Goal: Task Accomplishment & Management: Use online tool/utility

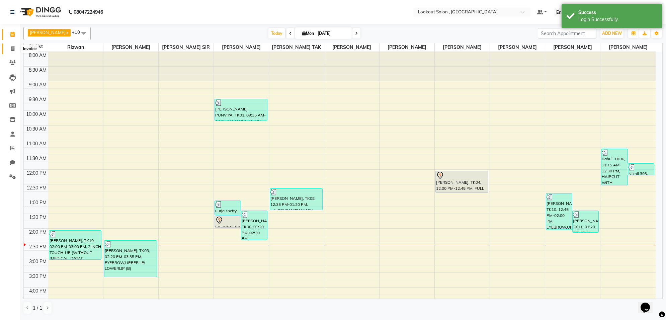
click at [12, 49] on icon at bounding box center [13, 48] width 4 height 5
select select "151"
select select "service"
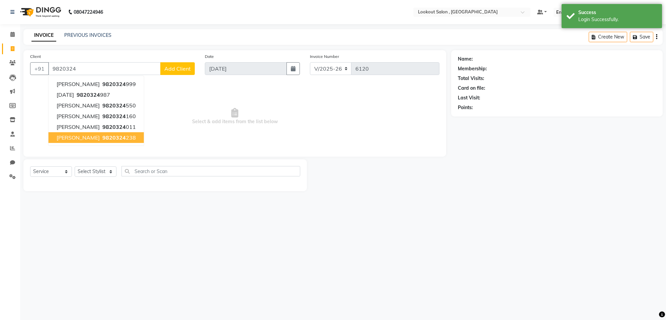
click at [95, 135] on span "[PERSON_NAME]" at bounding box center [78, 137] width 43 height 7
type input "9820324238"
select select "1: Object"
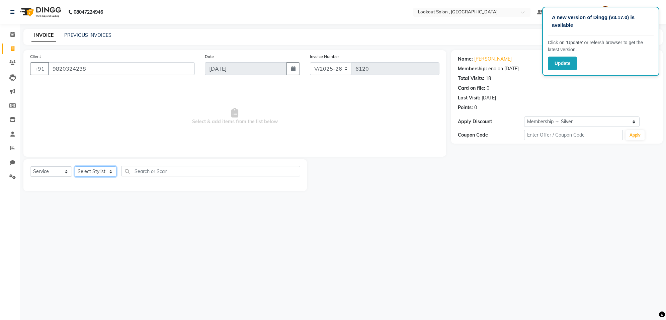
click at [113, 169] on select "Select Stylist [PERSON_NAME] [PERSON_NAME] [PERSON_NAME] [PERSON_NAME] kuldeep …" at bounding box center [96, 171] width 42 height 10
select select "7174"
click at [75, 166] on select "Select Stylist [PERSON_NAME] [PERSON_NAME] [PERSON_NAME] [PERSON_NAME] kuldeep …" at bounding box center [96, 171] width 42 height 10
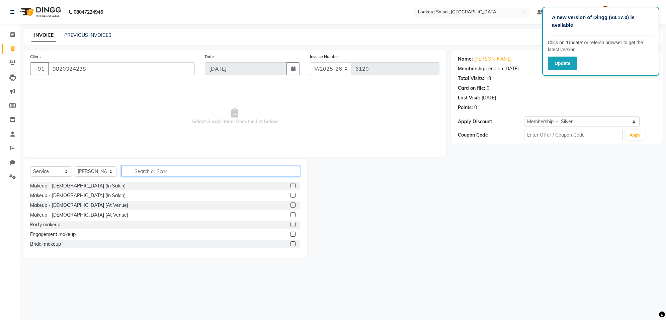
click at [180, 171] on input "text" at bounding box center [210, 171] width 179 height 10
type input "cut"
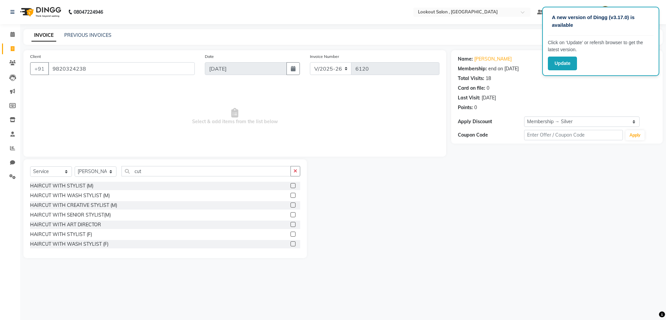
click at [290, 214] on label at bounding box center [292, 214] width 5 height 5
click at [290, 214] on input "checkbox" at bounding box center [292, 215] width 4 height 4
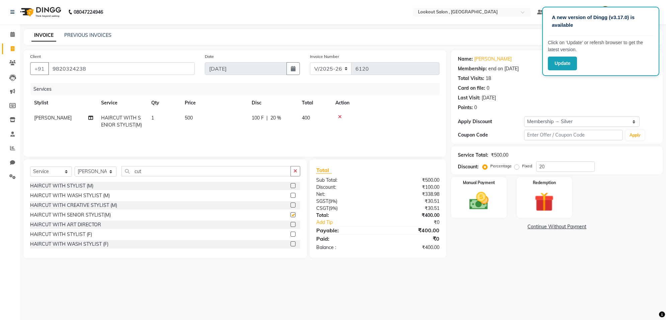
checkbox input "false"
drag, startPoint x: 200, startPoint y: 176, endPoint x: 124, endPoint y: 175, distance: 75.6
click at [124, 175] on input "cut" at bounding box center [205, 171] width 169 height 10
click at [159, 173] on input "cut" at bounding box center [205, 171] width 169 height 10
click at [158, 173] on input "cut" at bounding box center [205, 171] width 169 height 10
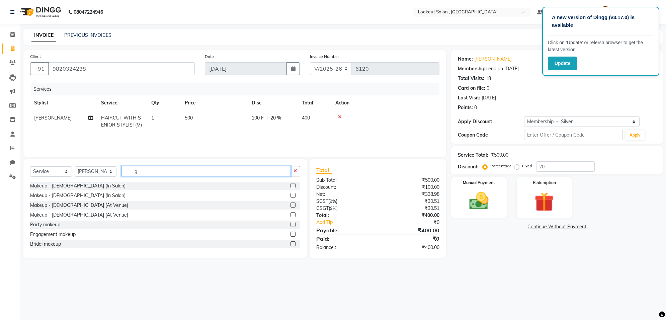
click at [168, 171] on input "g" at bounding box center [205, 171] width 169 height 10
type input "glo"
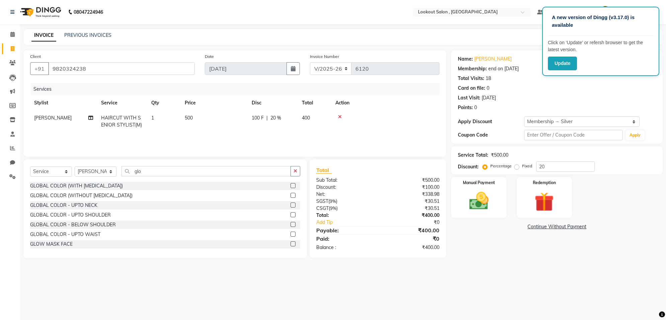
click at [290, 194] on label at bounding box center [292, 195] width 5 height 5
click at [290, 194] on input "checkbox" at bounding box center [292, 195] width 4 height 4
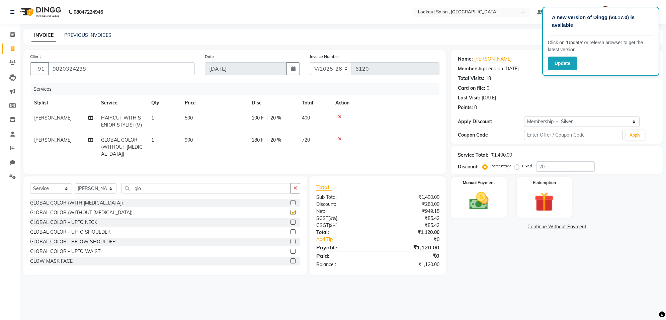
checkbox input "false"
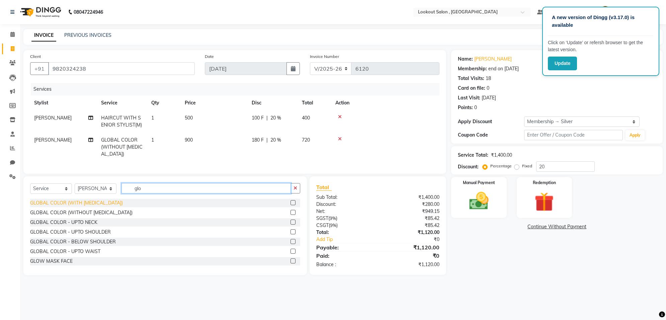
drag, startPoint x: 171, startPoint y: 189, endPoint x: 88, endPoint y: 206, distance: 85.1
click at [88, 206] on div "Select Service Product Membership Package Voucher Prepaid Gift Card Select Styl…" at bounding box center [164, 225] width 283 height 99
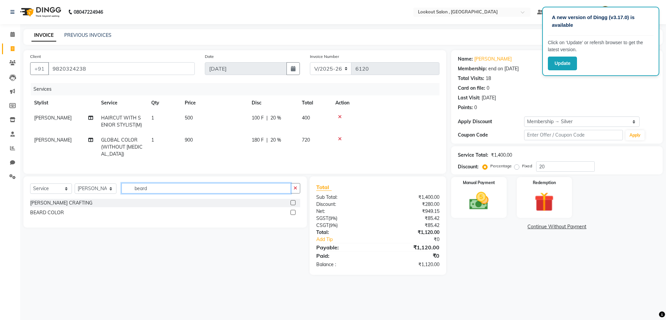
type input "beard"
click at [294, 205] on label at bounding box center [292, 202] width 5 height 5
click at [294, 205] on input "checkbox" at bounding box center [292, 203] width 4 height 4
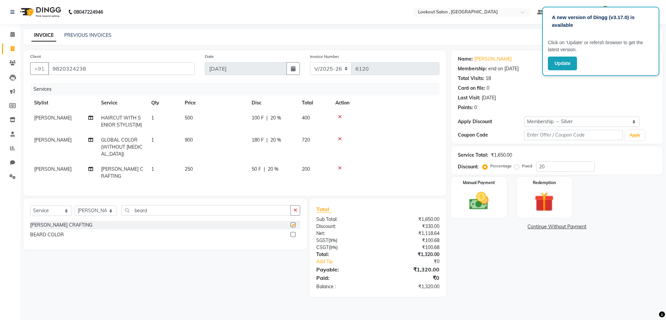
checkbox input "false"
click at [293, 233] on label at bounding box center [292, 234] width 5 height 5
click at [293, 233] on input "checkbox" at bounding box center [292, 235] width 4 height 4
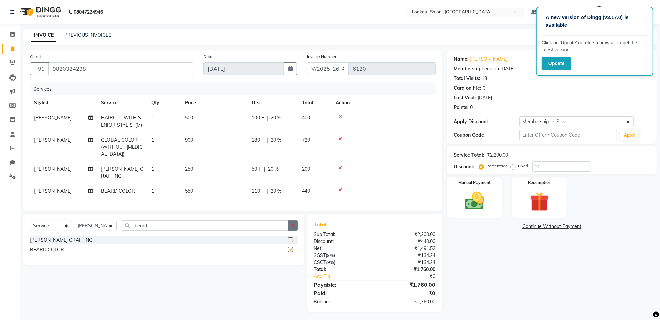
checkbox input "false"
click at [455, 206] on div "Manual Payment" at bounding box center [474, 196] width 57 height 42
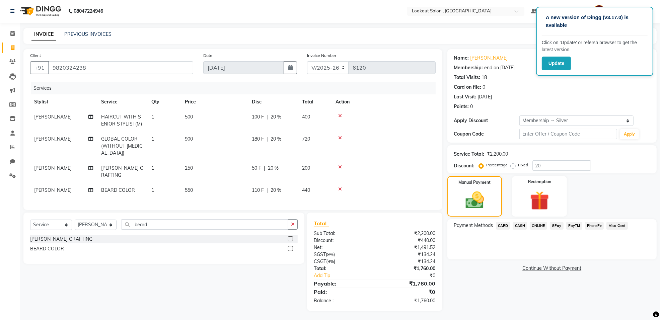
drag, startPoint x: 533, startPoint y: 220, endPoint x: 523, endPoint y: 224, distance: 11.1
click at [530, 220] on div "Payment Methods CARD CASH ONLINE GPay PayTM PhonePe Visa Card" at bounding box center [551, 239] width 209 height 40
click at [519, 224] on span "CASH" at bounding box center [519, 226] width 14 height 8
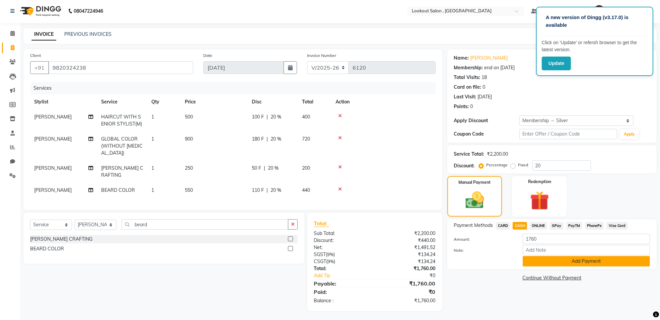
click at [574, 259] on button "Add Payment" at bounding box center [585, 261] width 127 height 10
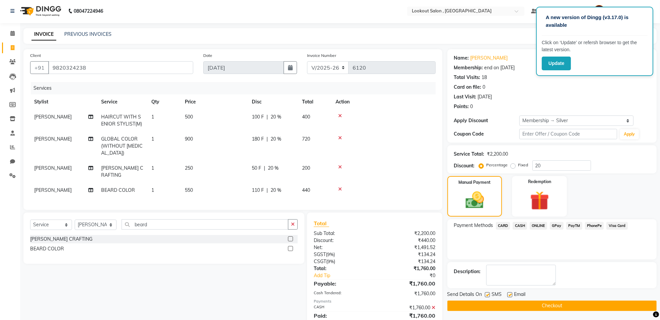
click at [568, 303] on button "Checkout" at bounding box center [551, 305] width 209 height 10
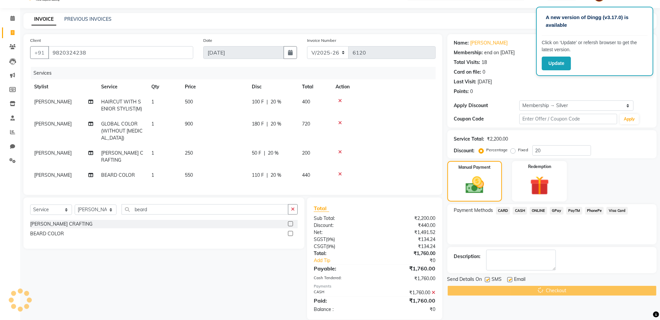
scroll to position [24, 0]
